Goal: Information Seeking & Learning: Learn about a topic

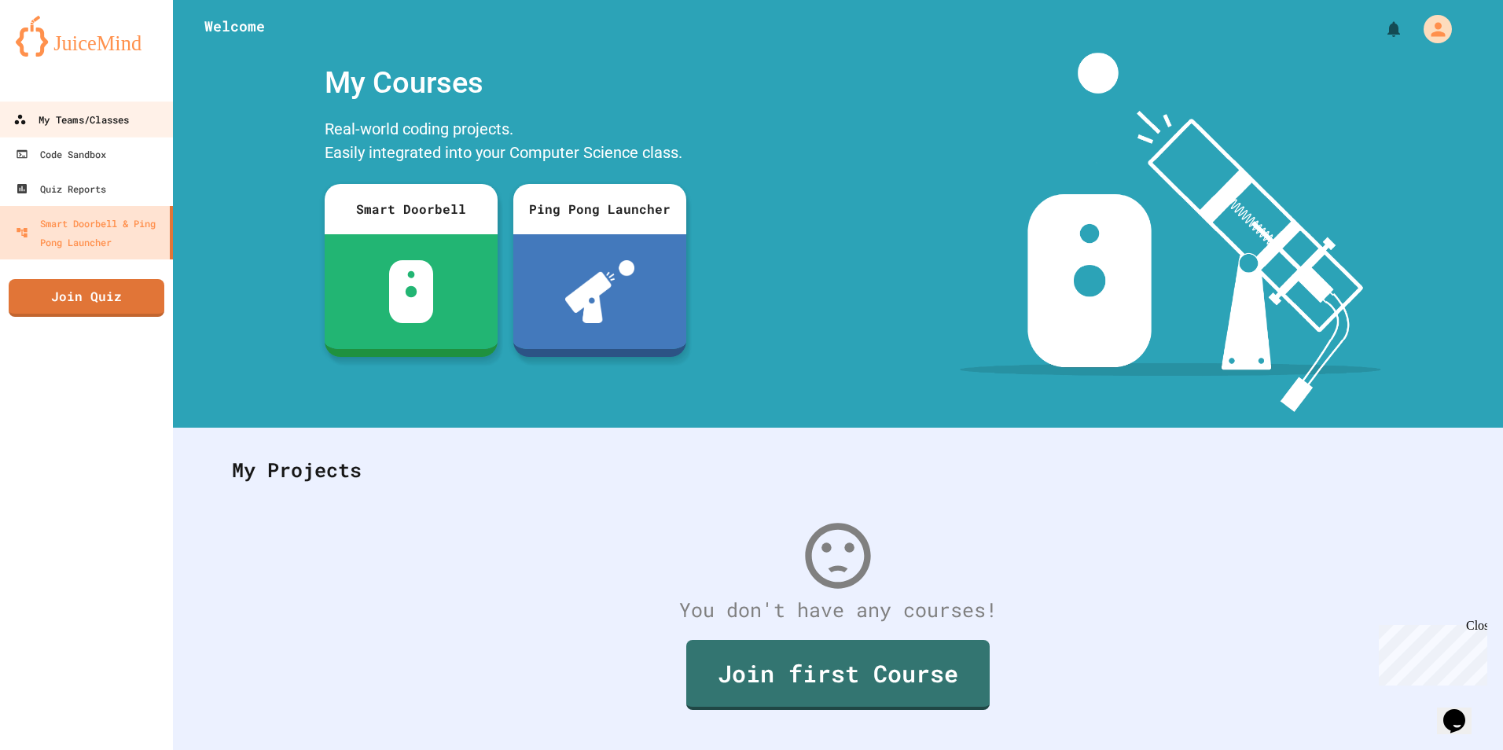
click at [95, 122] on div "My Teams/Classes" at bounding box center [71, 120] width 116 height 20
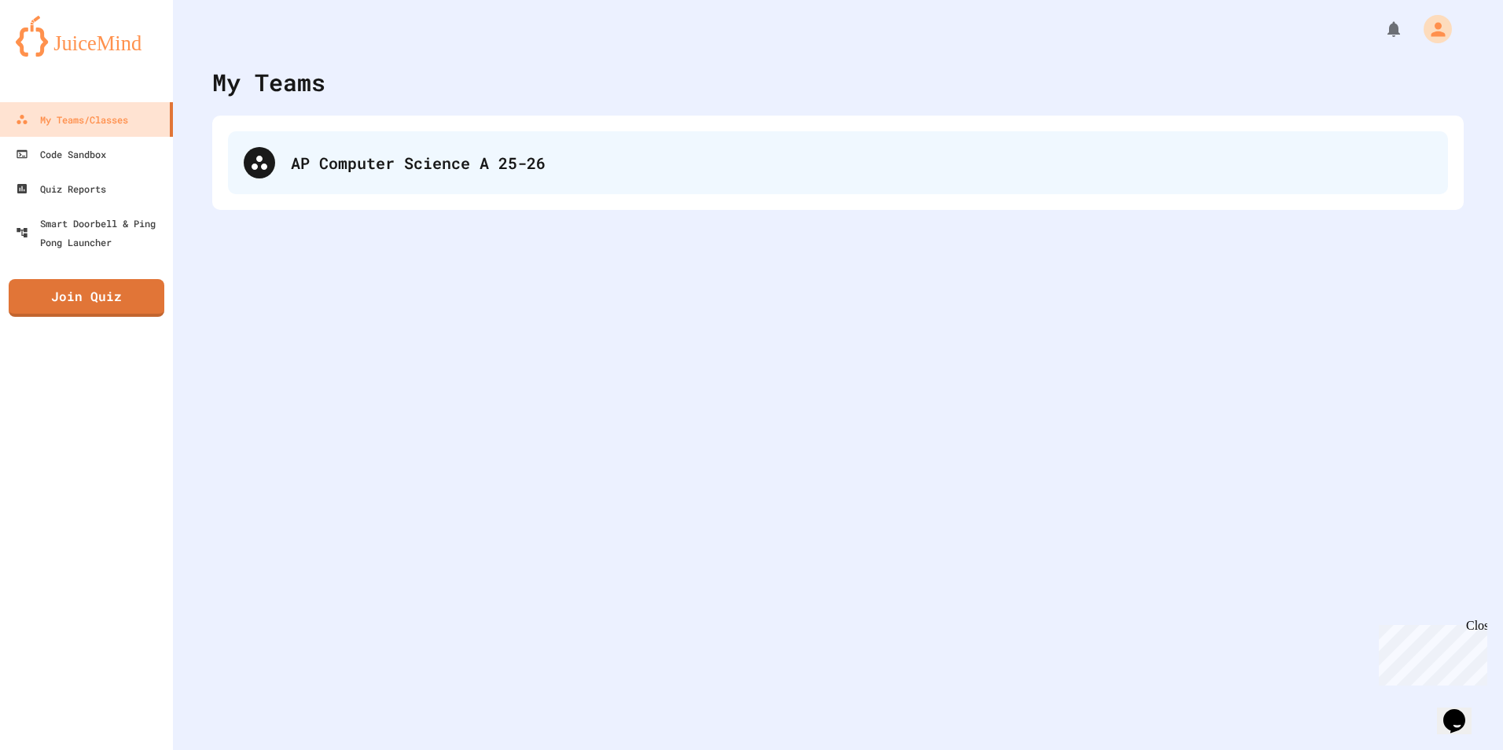
click at [426, 147] on div "AP Computer Science A 25-26" at bounding box center [838, 162] width 1220 height 63
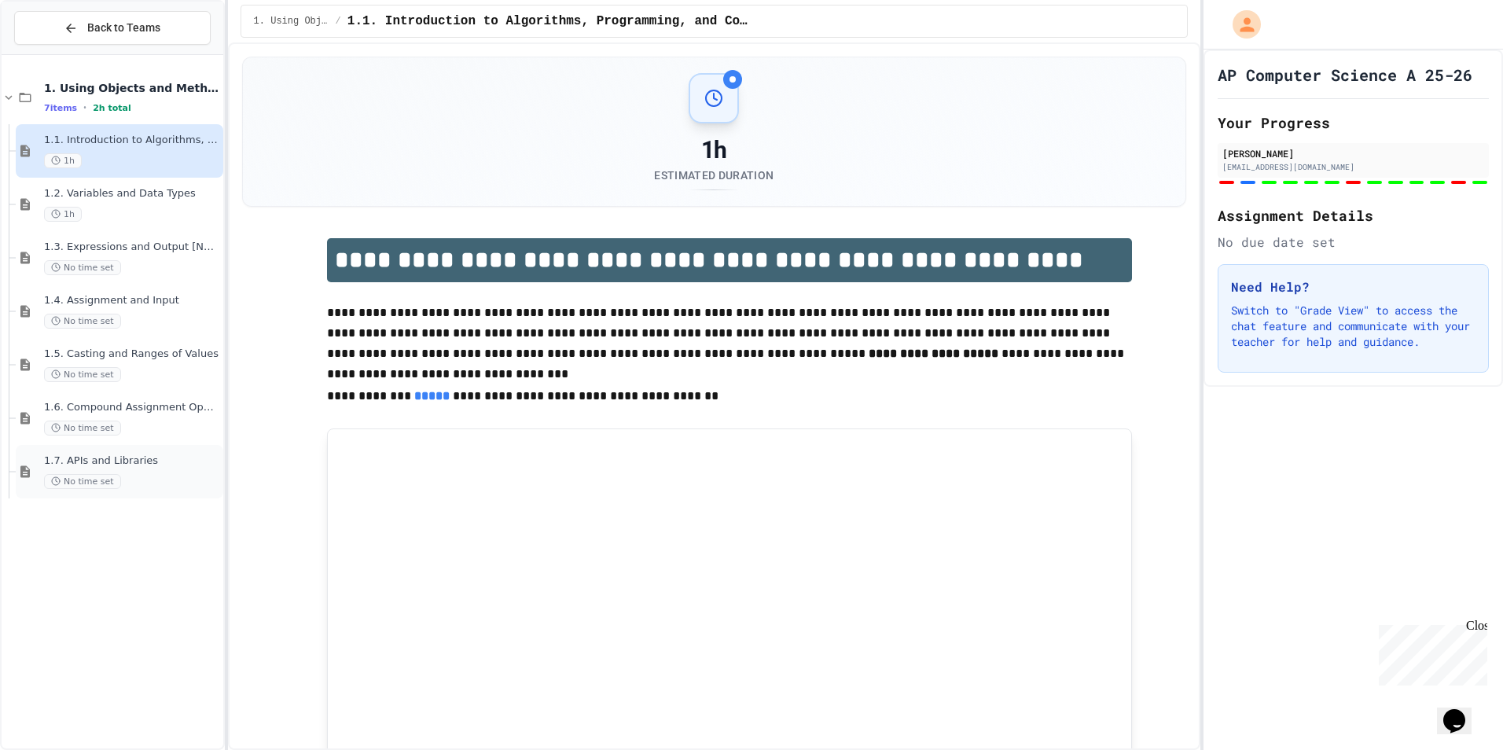
click at [168, 461] on span "1.7. APIs and Libraries" at bounding box center [132, 460] width 176 height 13
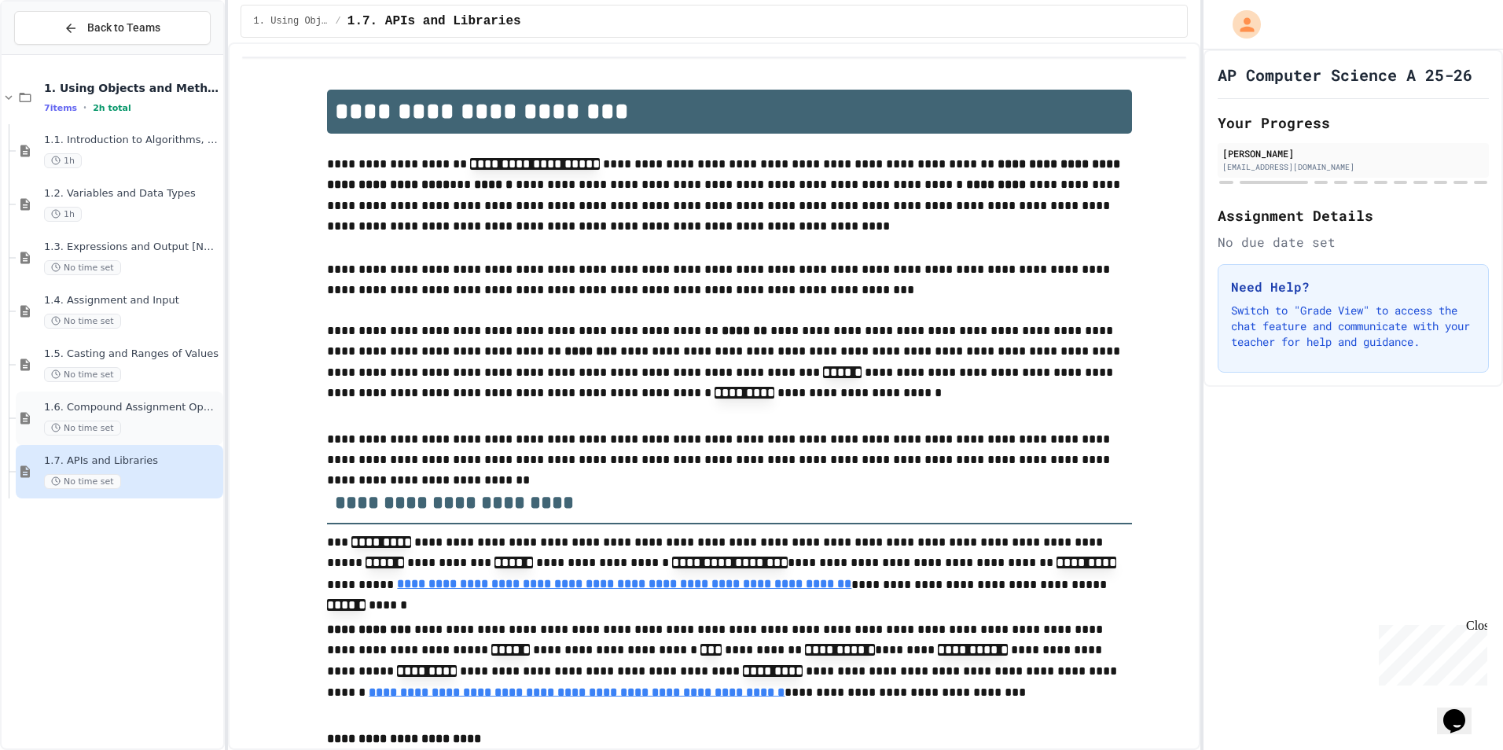
click at [188, 402] on span "1.6. Compound Assignment Operators" at bounding box center [132, 407] width 176 height 13
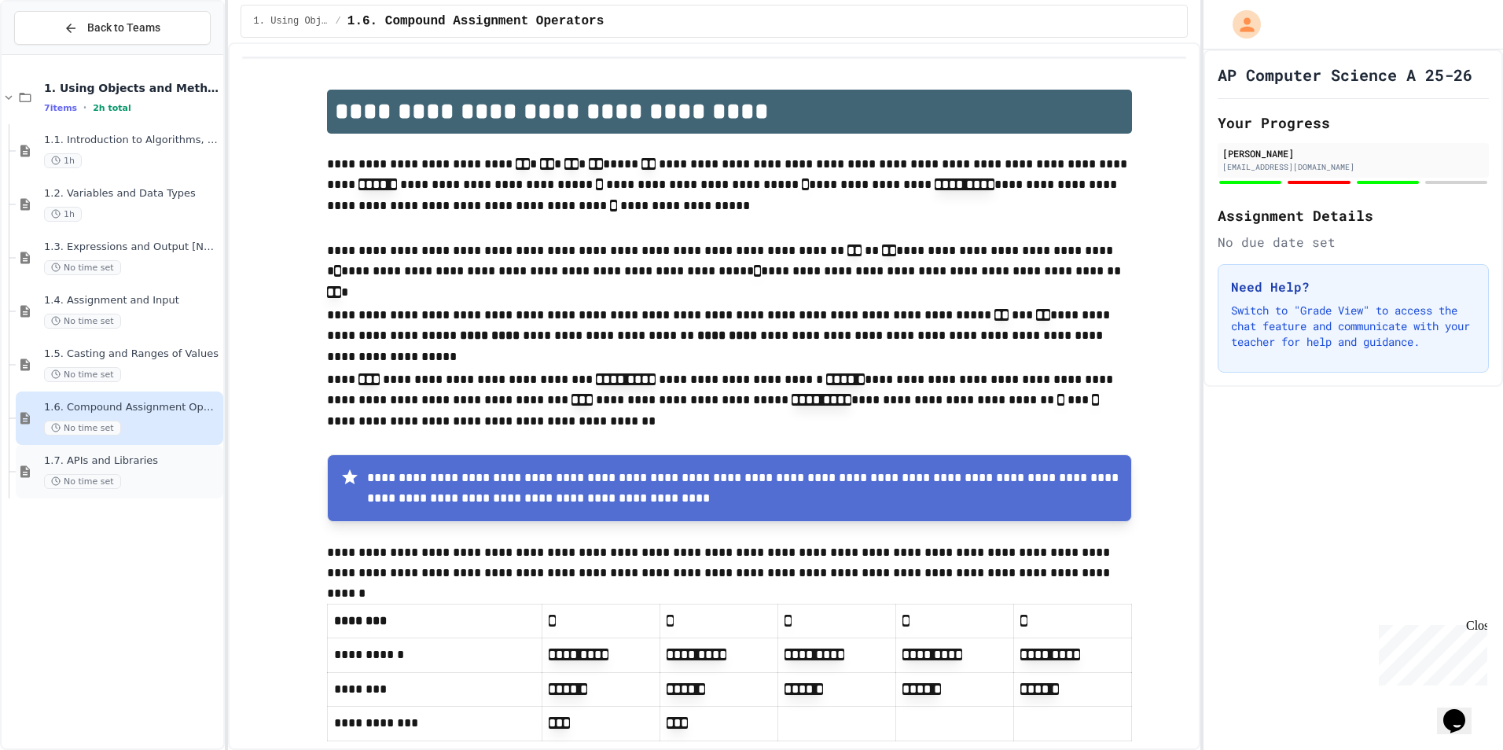
click at [169, 465] on span "1.7. APIs and Libraries" at bounding box center [132, 460] width 176 height 13
